Goal: Task Accomplishment & Management: Use online tool/utility

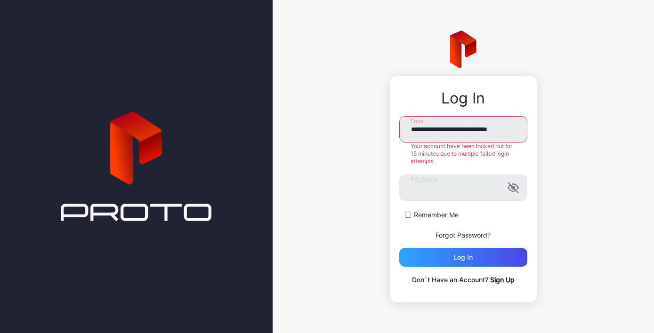
click at [370, 216] on div "**********" at bounding box center [462, 166] width 381 height 333
click at [445, 260] on div "Log in" at bounding box center [463, 257] width 128 height 19
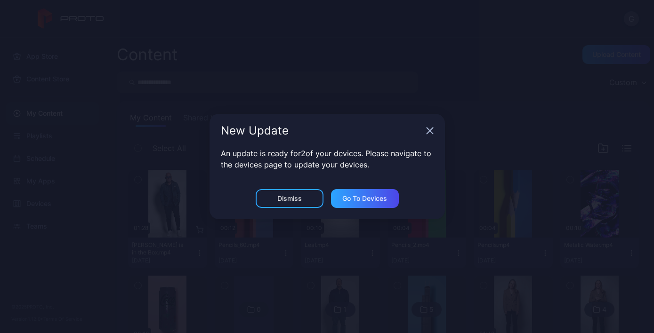
click at [430, 132] on icon "button" at bounding box center [430, 131] width 8 height 8
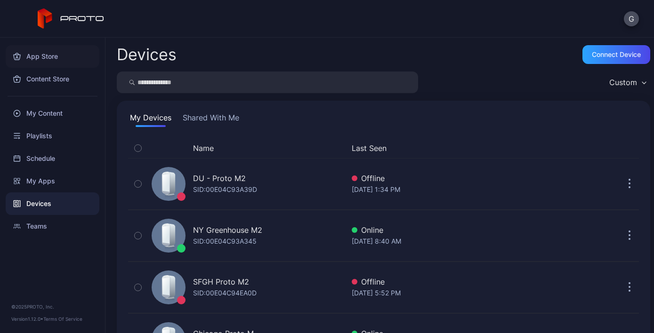
click at [46, 55] on div "App Store" at bounding box center [53, 56] width 94 height 23
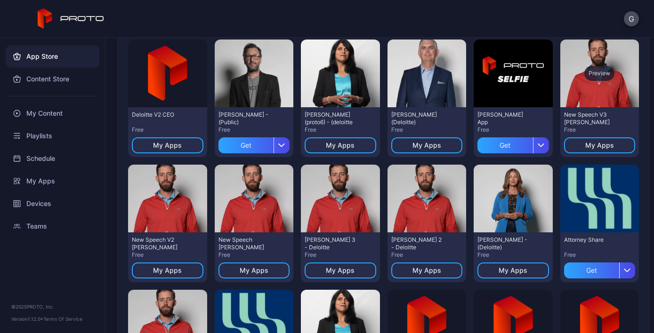
scroll to position [101, 0]
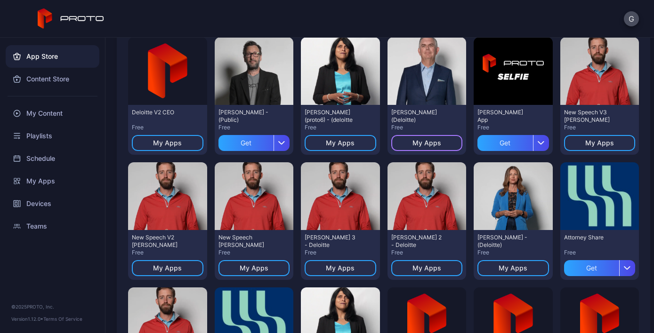
click at [443, 144] on div "My Apps" at bounding box center [427, 143] width 72 height 16
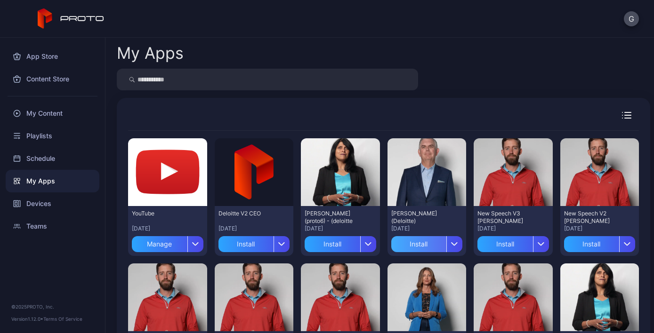
click at [406, 246] on div "Install" at bounding box center [419, 244] width 56 height 16
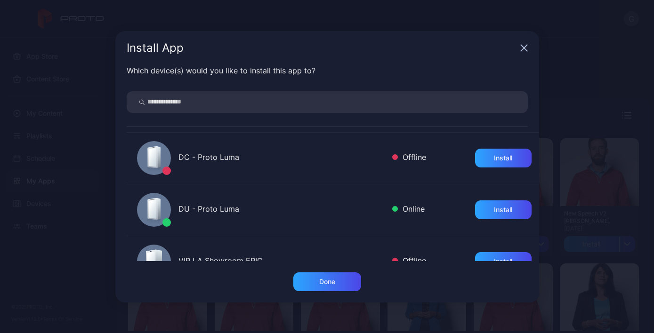
scroll to position [254, 0]
click at [497, 211] on div "Install" at bounding box center [503, 210] width 18 height 8
click at [326, 286] on div "Done" at bounding box center [327, 281] width 68 height 19
